Goal: Information Seeking & Learning: Learn about a topic

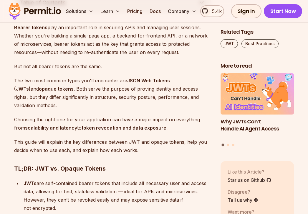
scroll to position [350, 0]
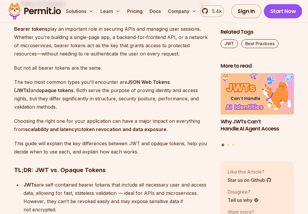
click at [85, 46] on p "Bearer tokens play an important role in securing APIs and managing user session…" at bounding box center [112, 41] width 197 height 33
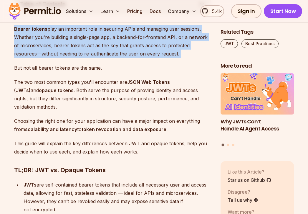
click at [85, 46] on p "Bearer tokens play an important role in securing APIs and managing user session…" at bounding box center [112, 41] width 197 height 33
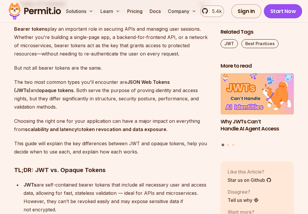
click at [90, 89] on p "The two most common types you'll encounter are JSON Web Tokens (JWTs) and opaqu…" at bounding box center [112, 94] width 197 height 33
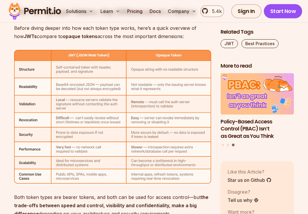
scroll to position [1862, 0]
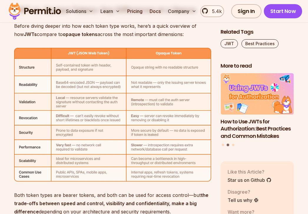
click at [169, 191] on p "Both token types are bearer tokens, and both can be used for access control—but…" at bounding box center [112, 203] width 197 height 25
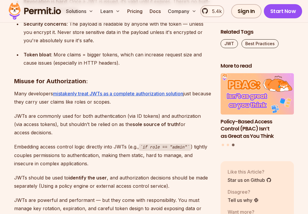
scroll to position [2563, 0]
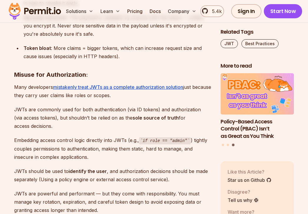
click at [62, 115] on p "JWTs are commonly used for both authentication (via ID tokens) and authorizatio…" at bounding box center [112, 117] width 197 height 25
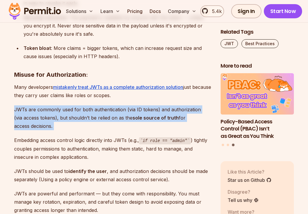
click at [62, 115] on p "JWTs are commonly used for both authentication (via ID tokens) and authorizatio…" at bounding box center [112, 117] width 197 height 25
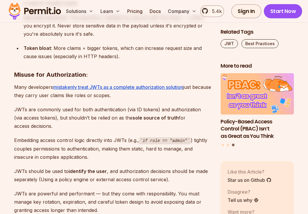
click at [69, 136] on p "Embedding access control logic directly into JWTs (e.g., if role == "admin" ) t…" at bounding box center [112, 148] width 197 height 25
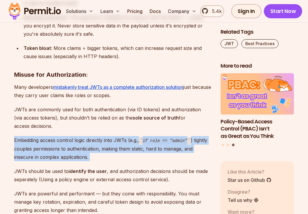
click at [69, 136] on p "Embedding access control logic directly into JWTs (e.g., if role == "admin" ) t…" at bounding box center [112, 148] width 197 height 25
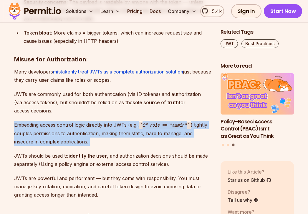
scroll to position [2580, 0]
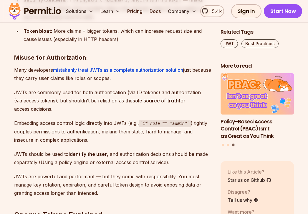
click at [76, 150] on p "JWTs should be used to identify the user , and authorization decisions should b…" at bounding box center [112, 158] width 197 height 16
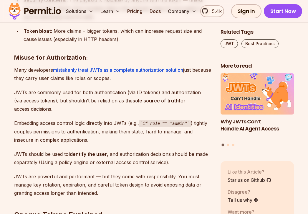
click at [76, 150] on p "JWTs should be used to identify the user , and authorization decisions should b…" at bounding box center [112, 158] width 197 height 16
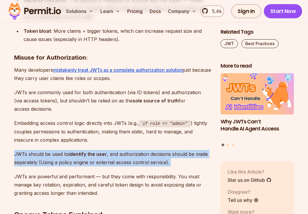
click at [76, 150] on p "JWTs should be used to identify the user , and authorization decisions should b…" at bounding box center [112, 158] width 197 height 16
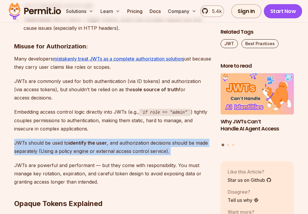
scroll to position [2595, 0]
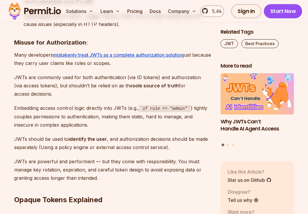
click at [89, 163] on p "JWTs are powerful and performant — but they come with responsibility. You must …" at bounding box center [112, 169] width 197 height 25
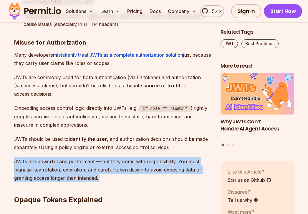
click at [89, 163] on p "JWTs are powerful and performant — but they come with responsibility. You must …" at bounding box center [112, 169] width 197 height 25
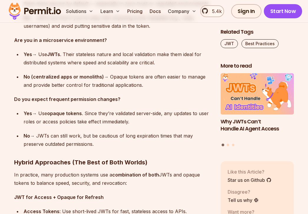
scroll to position [3842, 0]
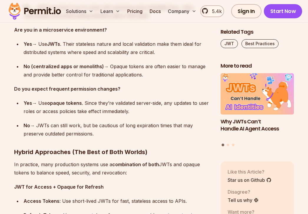
click at [62, 99] on div "Yes → Use opaque tokens . Since they’re validated server-side, any updates to u…" at bounding box center [118, 107] width 188 height 16
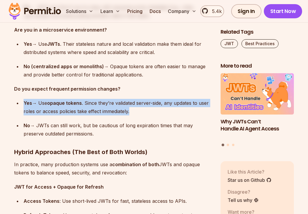
click at [62, 99] on div "Yes → Use opaque tokens . Since they’re validated server-side, any updates to u…" at bounding box center [118, 107] width 188 height 16
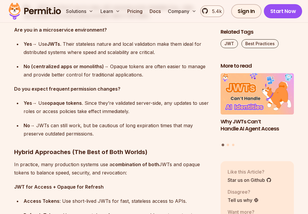
click at [65, 121] on div "No → JWTs can still work, but be cautious of long expiration times that may pre…" at bounding box center [118, 129] width 188 height 16
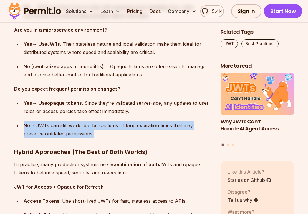
click at [65, 121] on div "No → JWTs can still work, but be cautious of long expiration times that may pre…" at bounding box center [118, 129] width 188 height 16
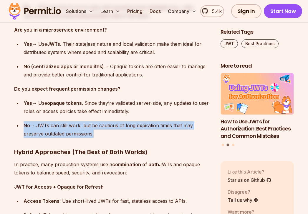
click at [65, 121] on div "No → JWTs can still work, but be cautious of long expiration times that may pre…" at bounding box center [118, 129] width 188 height 16
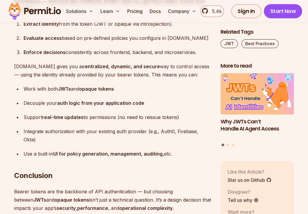
scroll to position [4810, 0]
